Goal: Task Accomplishment & Management: Complete application form

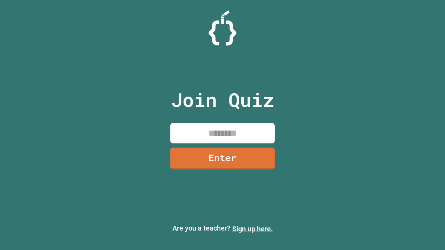
click at [252, 229] on link "Sign up here." at bounding box center [252, 229] width 41 height 8
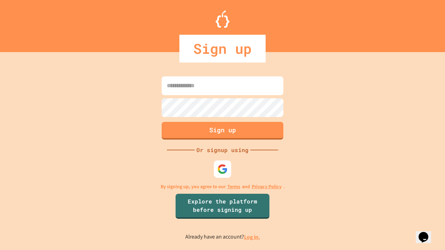
click at [252, 237] on link "Log in." at bounding box center [252, 236] width 16 height 7
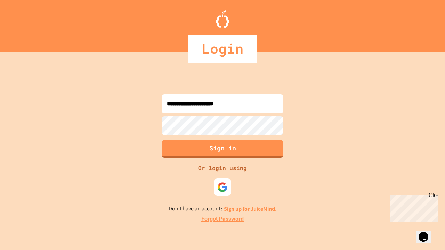
type input "**********"
